Goal: Transaction & Acquisition: Obtain resource

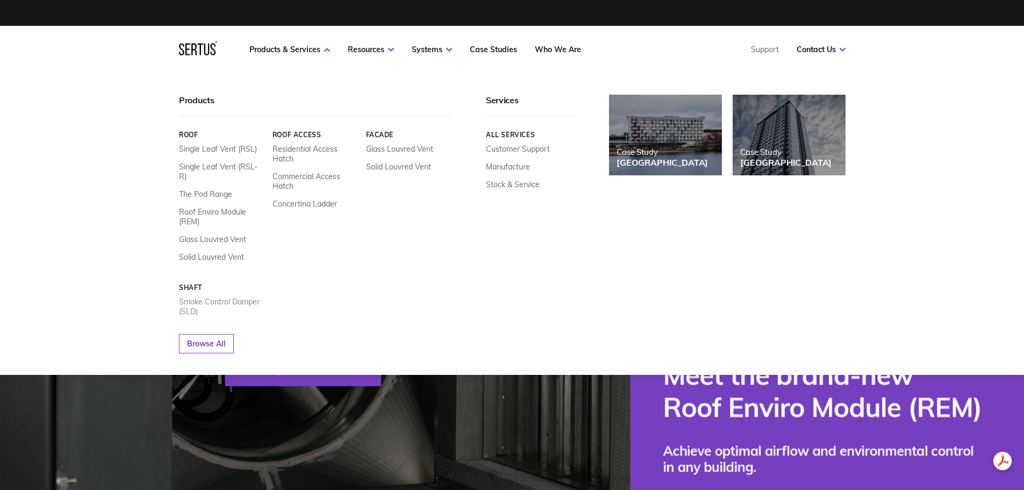
click at [196, 297] on link "Smoke Control Damper (SLD)" at bounding box center [221, 306] width 85 height 19
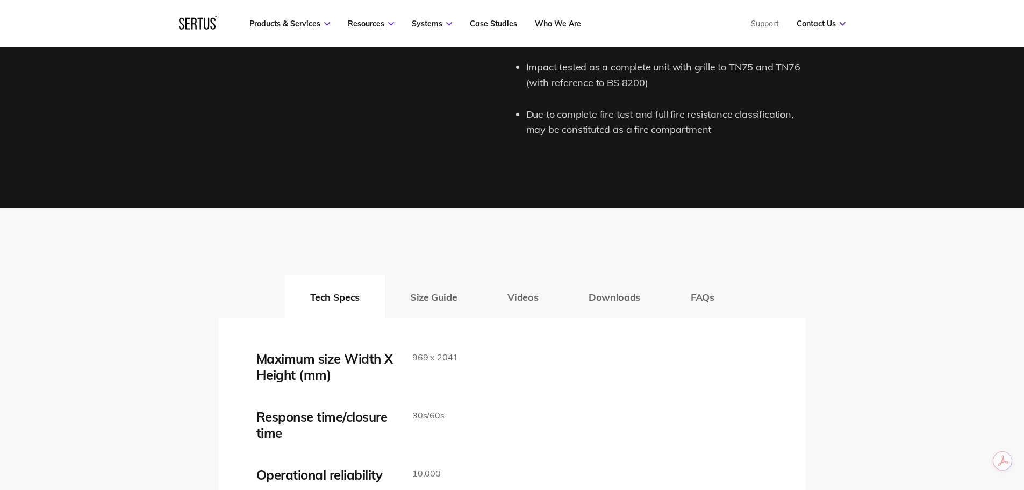
scroll to position [1558, 0]
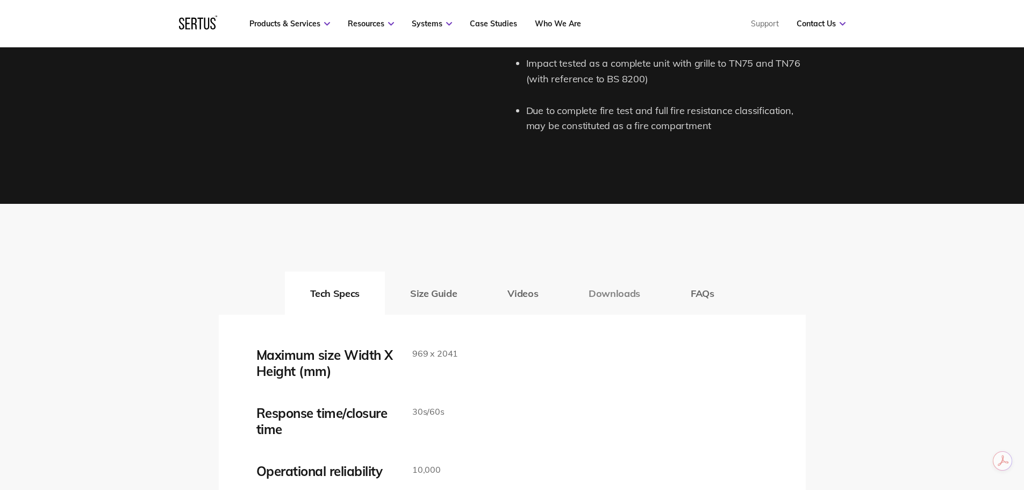
click at [610, 295] on button "Downloads" at bounding box center [614, 292] width 102 height 43
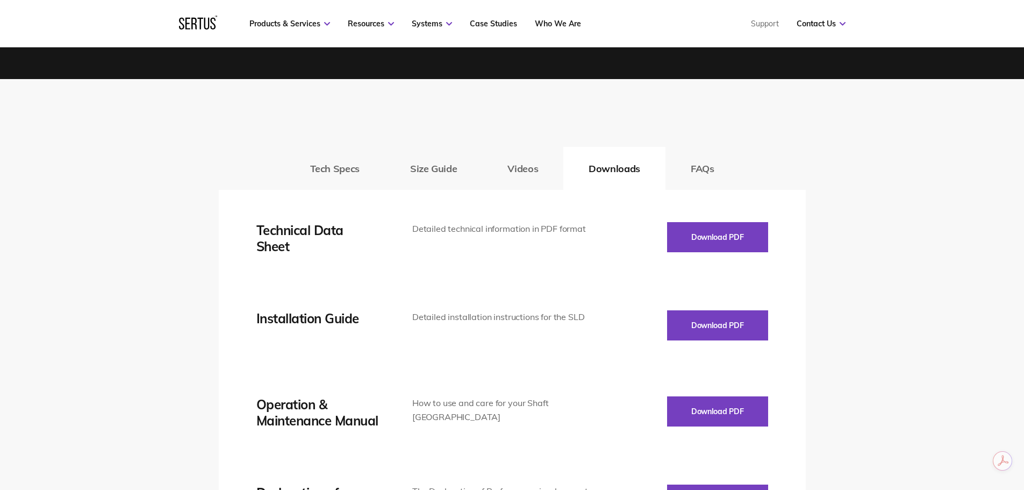
scroll to position [1773, 0]
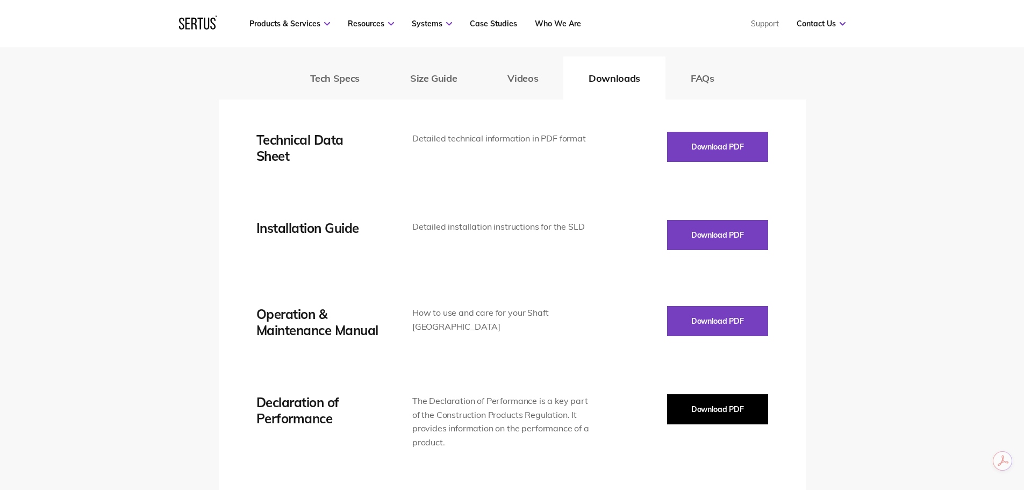
click at [708, 410] on button "Download PDF" at bounding box center [717, 409] width 101 height 30
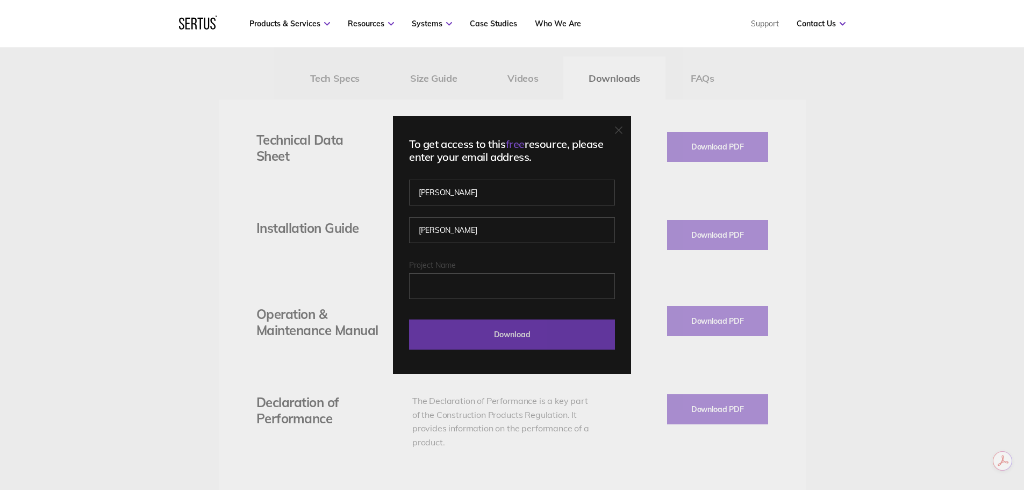
click at [520, 335] on input "Download" at bounding box center [512, 334] width 206 height 30
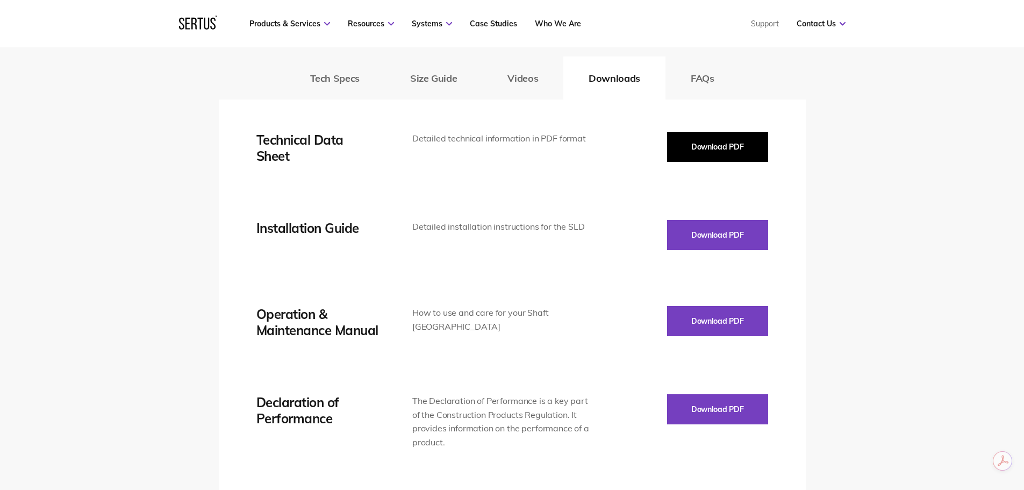
click at [704, 149] on button "Download PDF" at bounding box center [717, 147] width 101 height 30
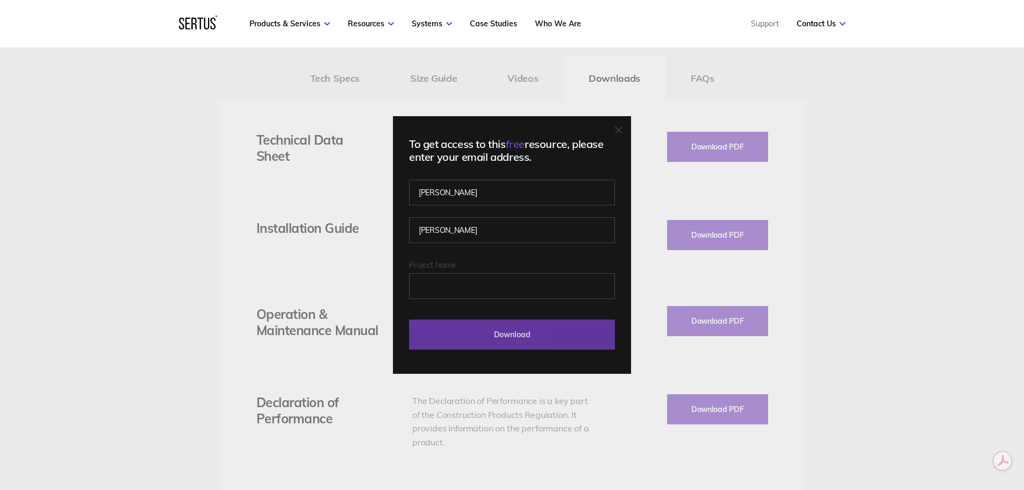
click at [513, 332] on input "Download" at bounding box center [512, 334] width 206 height 30
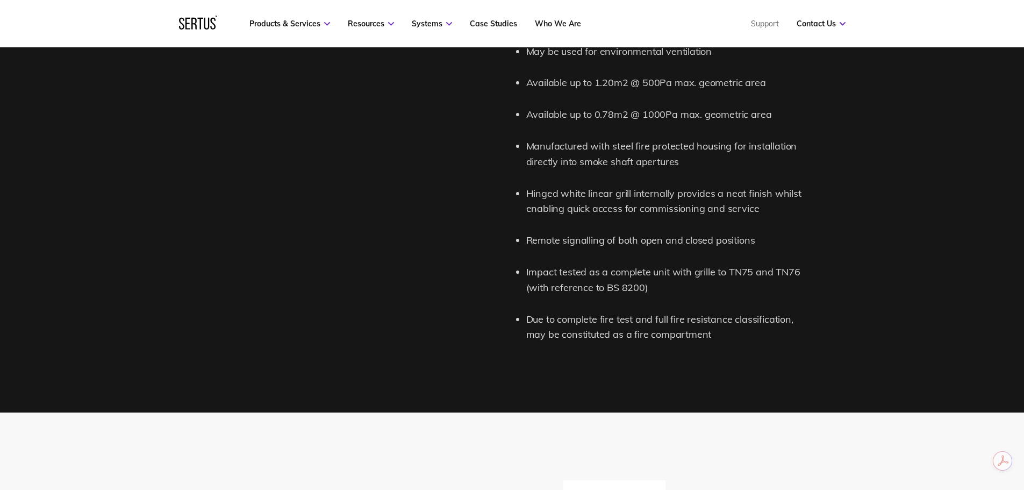
scroll to position [1505, 0]
